Goal: Task Accomplishment & Management: Manage account settings

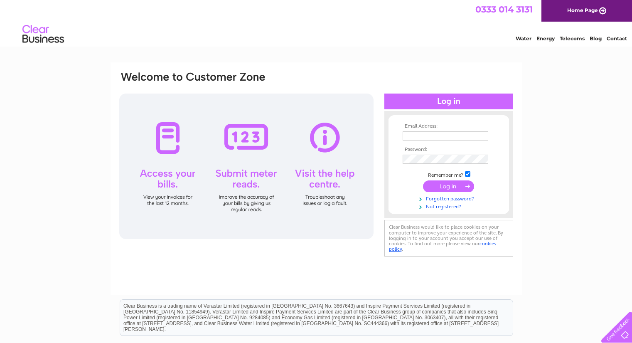
type input "[EMAIL_ADDRESS][DOMAIN_NAME]"
click at [444, 186] on input "submit" at bounding box center [448, 186] width 51 height 12
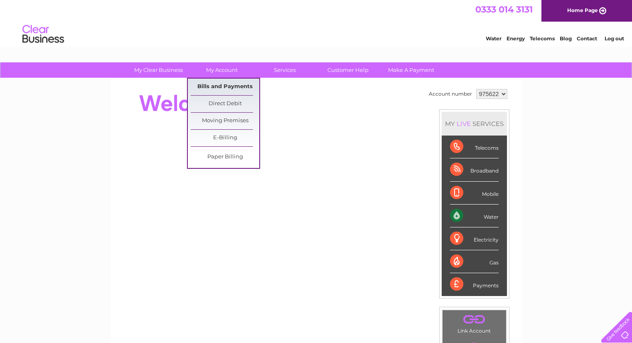
click at [225, 84] on link "Bills and Payments" at bounding box center [225, 86] width 69 height 17
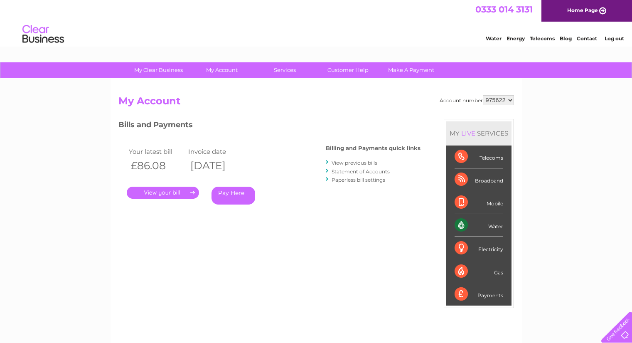
click at [163, 191] on link "." at bounding box center [163, 192] width 72 height 12
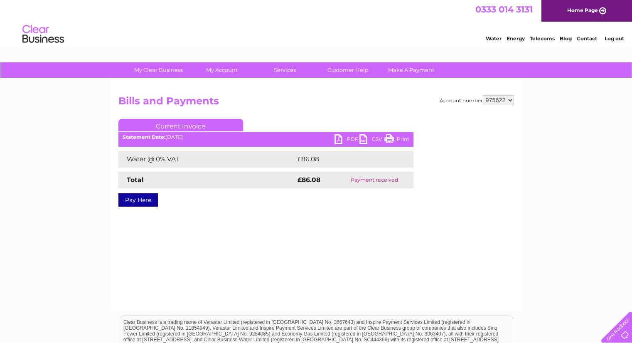
click at [340, 137] on link "PDF" at bounding box center [346, 140] width 25 height 12
